Goal: Transaction & Acquisition: Purchase product/service

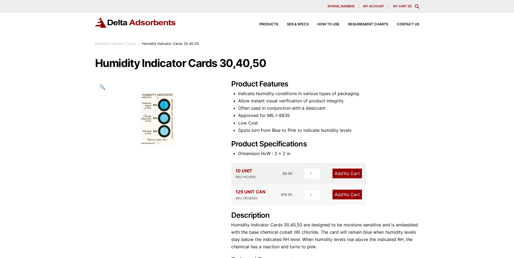
click at [344, 193] on span "1" at bounding box center [344, 194] width 2 height 5
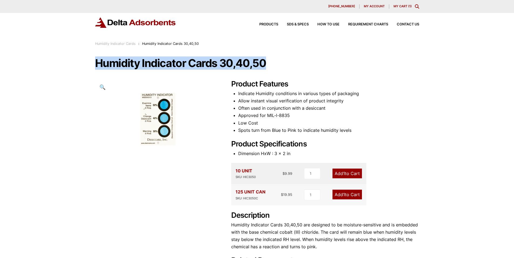
drag, startPoint x: 94, startPoint y: 65, endPoint x: 268, endPoint y: 72, distance: 174.0
click at [268, 72] on div "Our website has detected that you are using an outdated browser that will preve…" at bounding box center [257, 202] width 514 height 404
copy h1 "Humidity Indicator Cards 30,40,50"
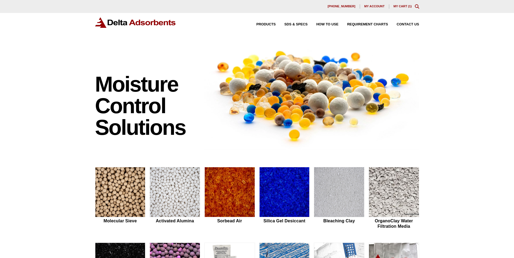
click at [406, 5] on link "My Cart ( 1 )" at bounding box center [402, 6] width 18 height 3
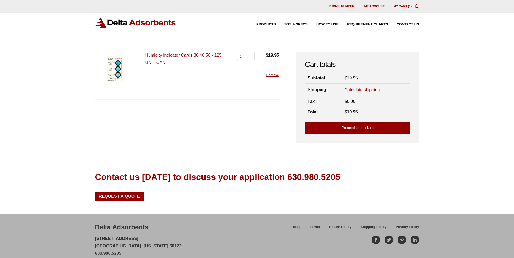
click at [359, 128] on link "Proceed to checkout" at bounding box center [357, 128] width 105 height 12
click at [356, 89] on link "Calculate shipping" at bounding box center [362, 90] width 35 height 6
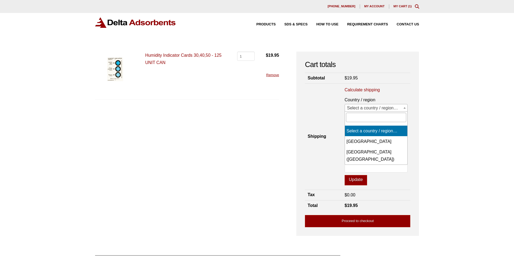
click at [360, 109] on span "Select a country / region…" at bounding box center [376, 108] width 63 height 8
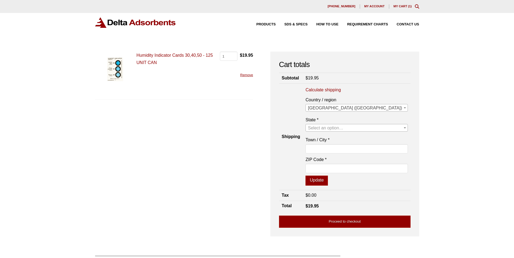
select select "US"
click at [343, 127] on span "Select an option…" at bounding box center [325, 128] width 35 height 5
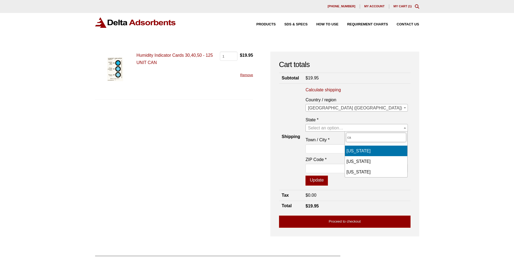
type input "ca"
select select "CA"
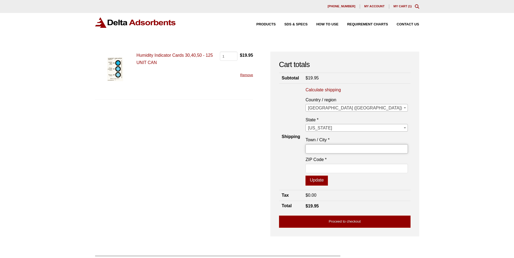
click at [360, 150] on input "Town / City *" at bounding box center [356, 148] width 102 height 9
type input "Oxnard"
click at [350, 169] on input "ZIP Code *" at bounding box center [356, 168] width 102 height 9
type input "93033"
click at [328, 183] on button "Update" at bounding box center [316, 181] width 22 height 10
